Goal: Find specific page/section: Find specific page/section

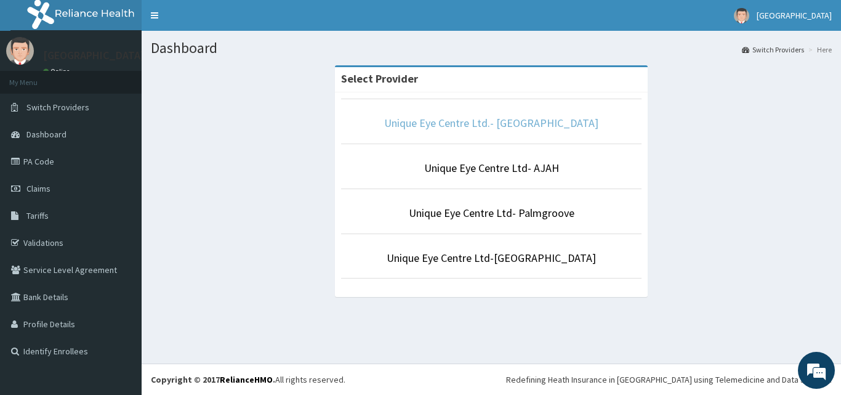
click at [440, 128] on link "Unique Eye Centre Ltd.- [GEOGRAPHIC_DATA]" at bounding box center [491, 123] width 214 height 14
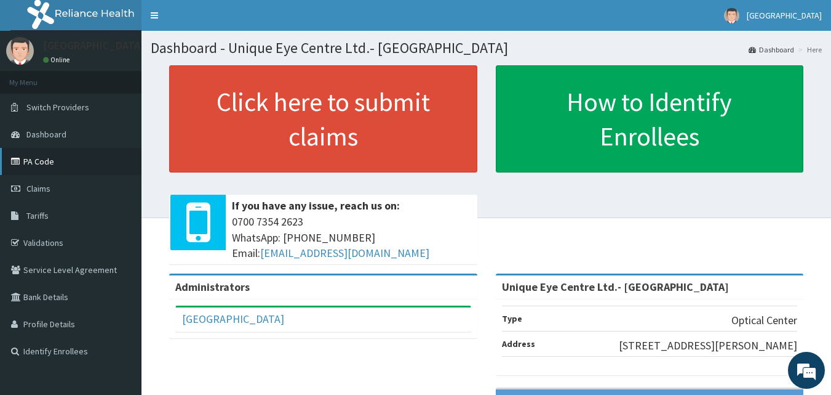
click at [44, 157] on link "PA Code" at bounding box center [71, 161] width 142 height 27
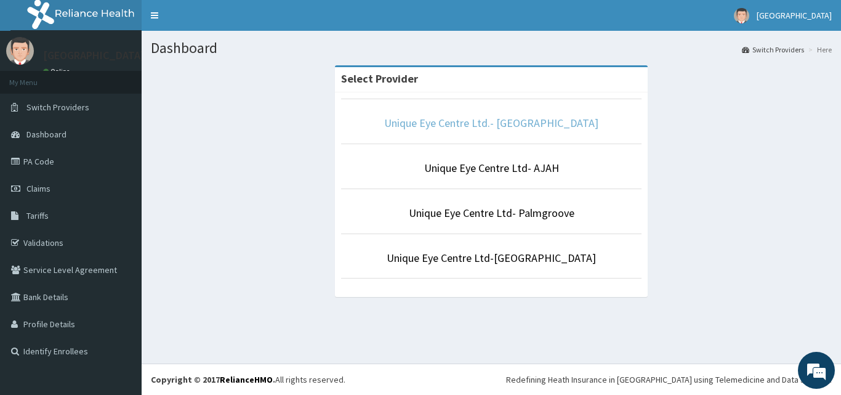
click at [525, 119] on link "Unique Eye Centre Ltd.- [GEOGRAPHIC_DATA]" at bounding box center [491, 123] width 214 height 14
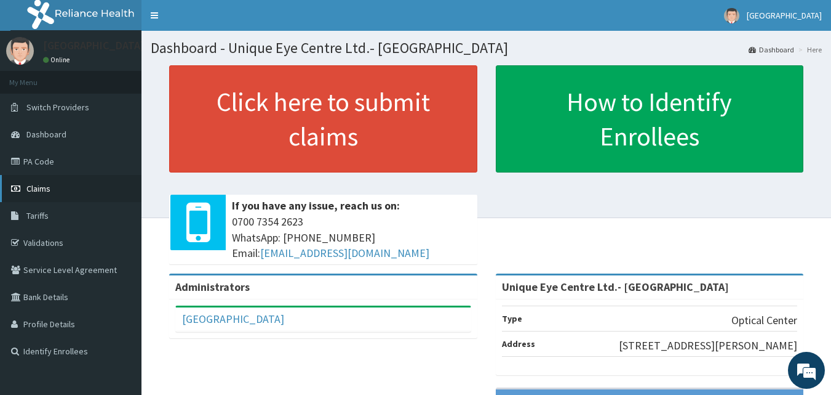
click at [42, 186] on span "Claims" at bounding box center [38, 188] width 24 height 11
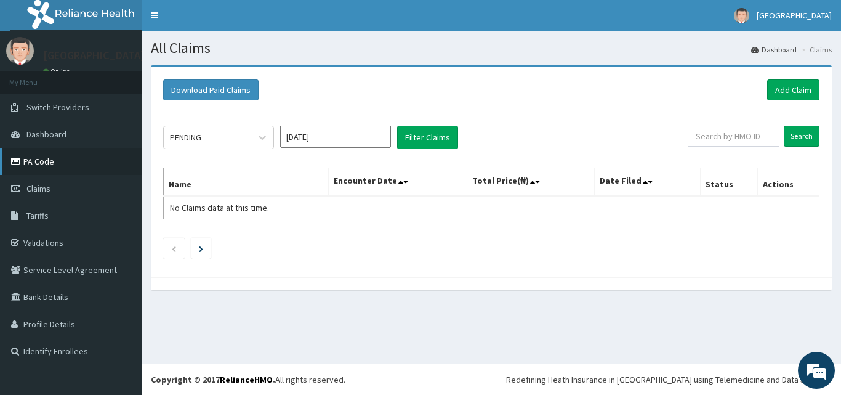
click at [45, 159] on link "PA Code" at bounding box center [71, 161] width 142 height 27
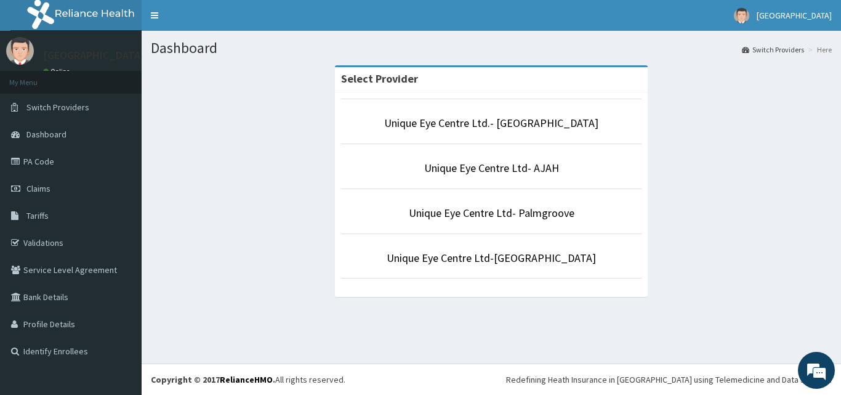
click at [564, 131] on p "Unique Eye Centre Ltd.- [GEOGRAPHIC_DATA]" at bounding box center [491, 123] width 300 height 16
click at [556, 124] on link "Unique Eye Centre Ltd.- [GEOGRAPHIC_DATA]" at bounding box center [491, 123] width 214 height 14
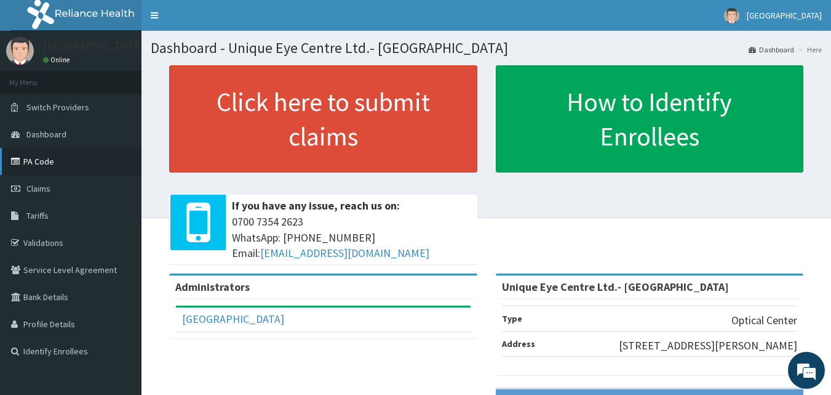
click at [54, 167] on link "PA Code" at bounding box center [71, 161] width 142 height 27
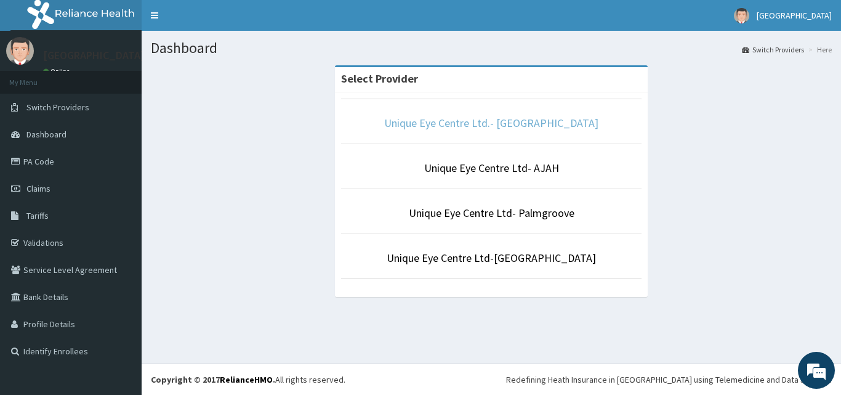
click at [476, 127] on link "Unique Eye Centre Ltd.- [GEOGRAPHIC_DATA]" at bounding box center [491, 123] width 214 height 14
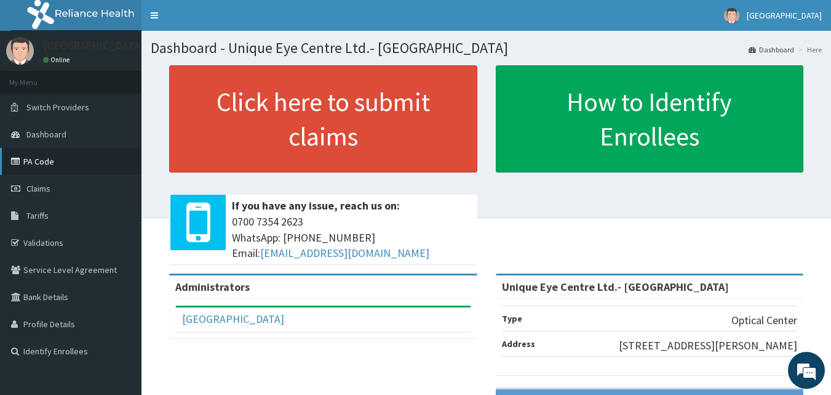
click at [29, 161] on link "PA Code" at bounding box center [71, 161] width 142 height 27
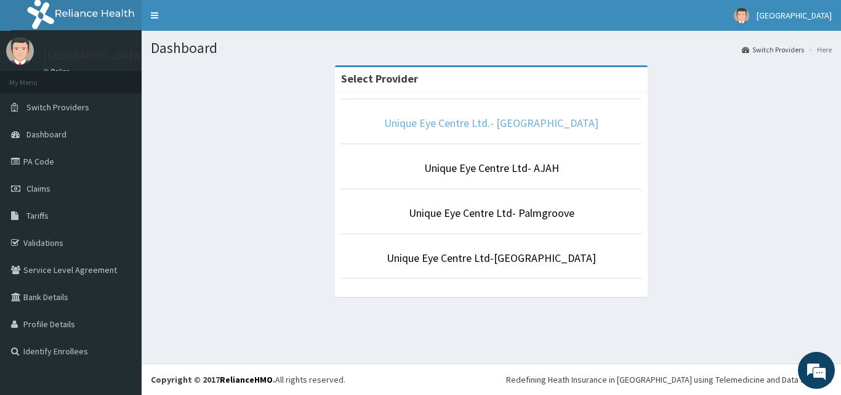
click at [525, 127] on link "Unique Eye Centre Ltd.- [GEOGRAPHIC_DATA]" at bounding box center [491, 123] width 214 height 14
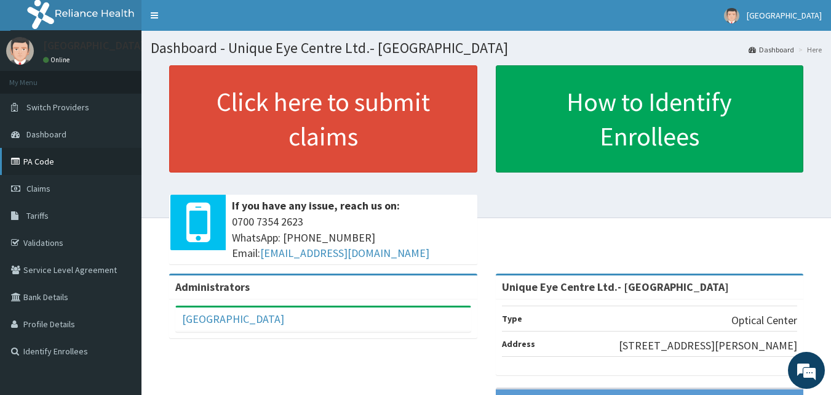
click at [52, 164] on link "PA Code" at bounding box center [71, 161] width 142 height 27
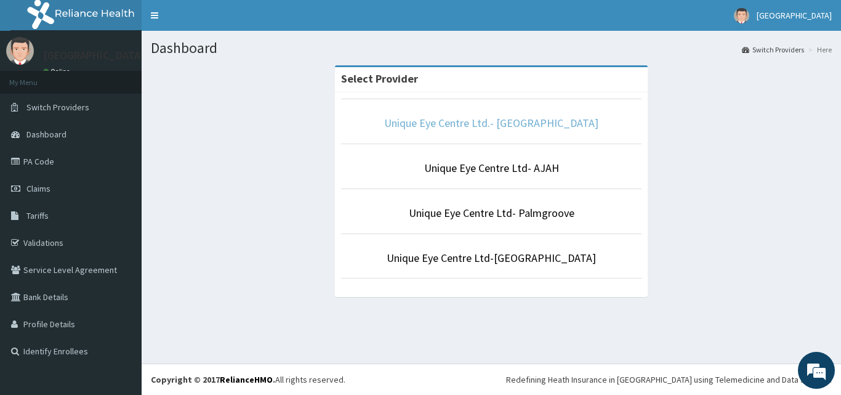
click at [521, 126] on link "Unique Eye Centre Ltd.- [GEOGRAPHIC_DATA]" at bounding box center [491, 123] width 214 height 14
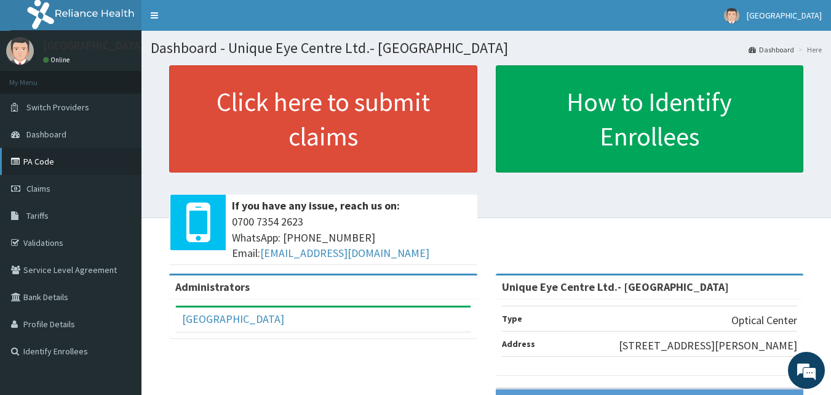
click at [66, 161] on link "PA Code" at bounding box center [71, 161] width 142 height 27
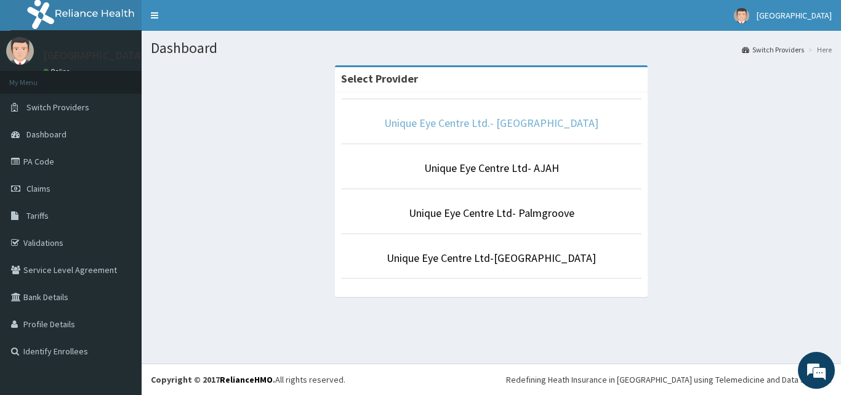
click at [514, 123] on link "Unique Eye Centre Ltd.- [GEOGRAPHIC_DATA]" at bounding box center [491, 123] width 214 height 14
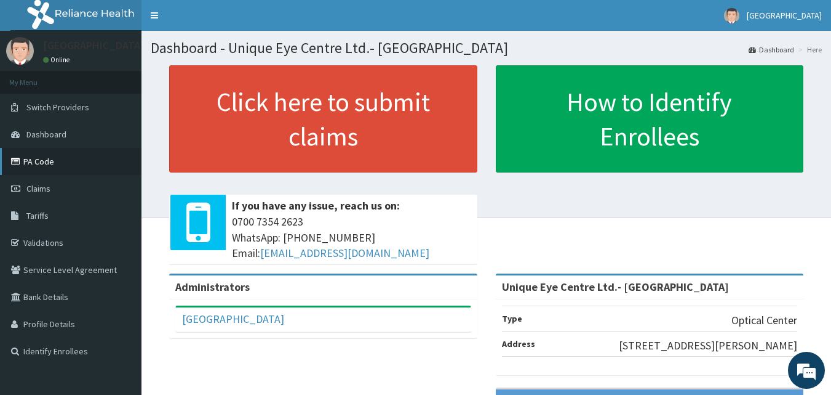
click at [57, 161] on link "PA Code" at bounding box center [71, 161] width 142 height 27
click at [36, 193] on span "Claims" at bounding box center [38, 188] width 24 height 11
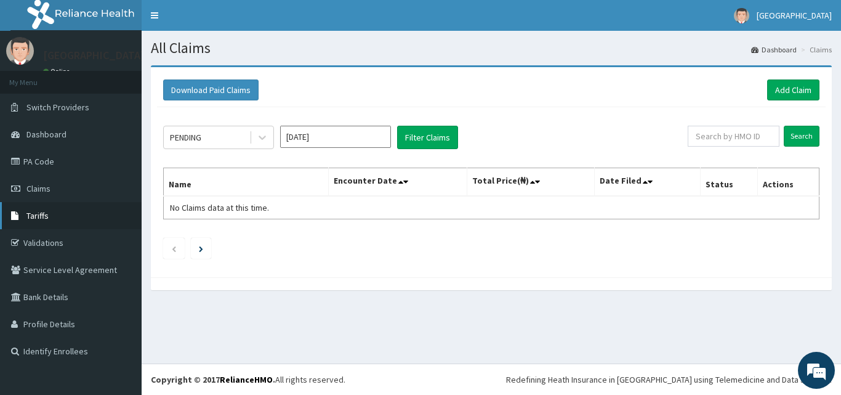
click at [35, 214] on span "Tariffs" at bounding box center [37, 215] width 22 height 11
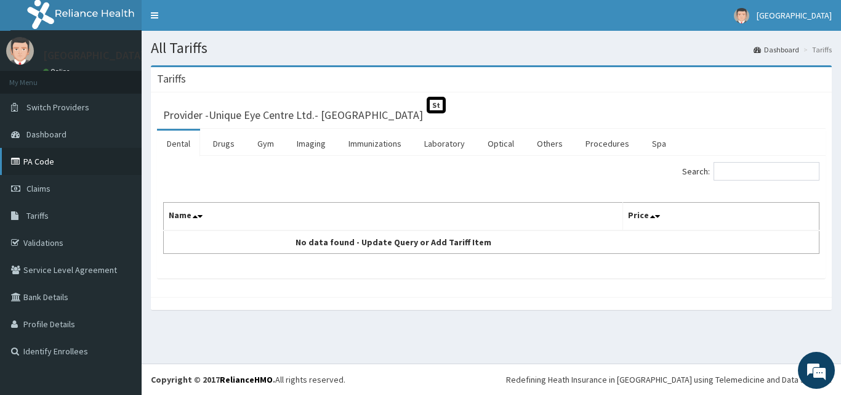
click at [38, 163] on link "PA Code" at bounding box center [71, 161] width 142 height 27
click at [39, 135] on span "Dashboard" at bounding box center [46, 134] width 40 height 11
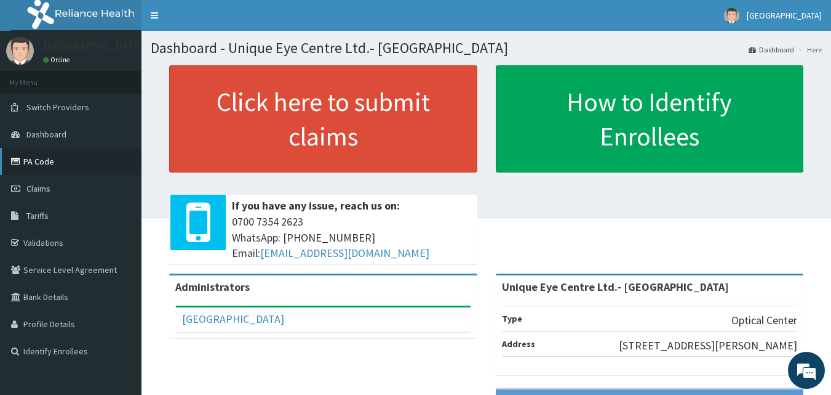
click at [31, 161] on link "PA Code" at bounding box center [71, 161] width 142 height 27
